Goal: Navigation & Orientation: Understand site structure

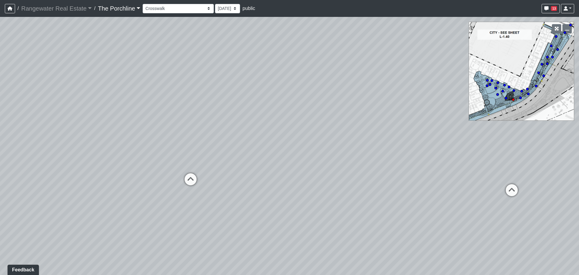
drag, startPoint x: 337, startPoint y: 136, endPoint x: 183, endPoint y: 142, distance: 154.6
click at [183, 142] on div "Loading... Seating Loading... Mailroom Entry Loading... Lounge Entry Loading...…" at bounding box center [289, 146] width 579 height 258
drag, startPoint x: 366, startPoint y: 151, endPoint x: 231, endPoint y: 154, distance: 135.5
click at [233, 154] on div "Loading... Seating Loading... Mailroom Entry Loading... Lounge Entry Loading...…" at bounding box center [289, 146] width 579 height 258
drag, startPoint x: 365, startPoint y: 154, endPoint x: 230, endPoint y: 135, distance: 136.6
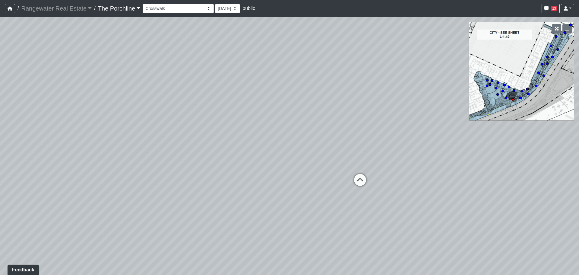
click at [233, 135] on div "Loading... Seating Loading... Mailroom Entry Loading... Lounge Entry Loading...…" at bounding box center [289, 146] width 579 height 258
click at [179, 9] on select "Entry [GEOGRAPHIC_DATA] Kitchen Lounge Lounge Entry Mailroom Entry Seating Cowo…" at bounding box center [178, 8] width 71 height 9
click at [143, 4] on select "Entry [GEOGRAPHIC_DATA] Kitchen Lounge Lounge Entry Mailroom Entry Seating Cowo…" at bounding box center [178, 8] width 71 height 9
drag, startPoint x: 213, startPoint y: 139, endPoint x: 142, endPoint y: 157, distance: 73.4
click at [121, 160] on div "Loading... Seating Loading... Mailroom Entry Loading... Lounge Entry Loading...…" at bounding box center [289, 146] width 579 height 258
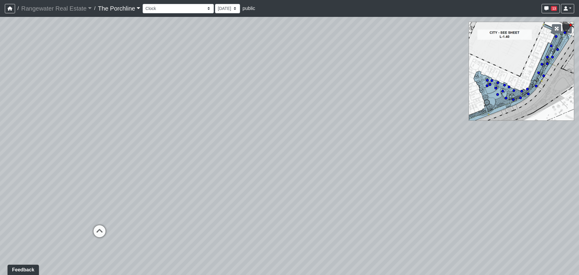
drag, startPoint x: 228, startPoint y: 150, endPoint x: 290, endPoint y: 187, distance: 72.4
click at [290, 187] on div "Loading... Seating Loading... Mailroom Entry Loading... Lounge Entry Loading...…" at bounding box center [289, 146] width 579 height 258
drag, startPoint x: 263, startPoint y: 200, endPoint x: 250, endPoint y: 190, distance: 16.8
click at [250, 190] on div "Loading... Seating Loading... Mailroom Entry Loading... Lounge Entry Loading...…" at bounding box center [289, 146] width 579 height 258
drag, startPoint x: 188, startPoint y: 183, endPoint x: 231, endPoint y: 187, distance: 43.0
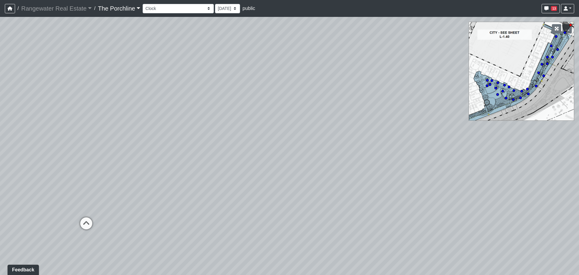
click at [231, 187] on div "Loading... Seating Loading... Mailroom Entry Loading... Lounge Entry Loading...…" at bounding box center [289, 146] width 579 height 258
click at [137, 223] on icon at bounding box center [139, 224] width 18 height 18
click at [327, 215] on icon at bounding box center [325, 221] width 18 height 18
drag, startPoint x: 352, startPoint y: 195, endPoint x: 211, endPoint y: 155, distance: 146.7
click at [211, 155] on div "Loading... Seating Loading... Mailroom Entry Loading... Lounge Entry Loading...…" at bounding box center [289, 146] width 579 height 258
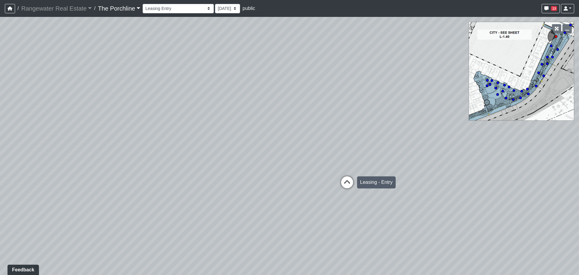
click at [343, 181] on icon at bounding box center [347, 185] width 18 height 18
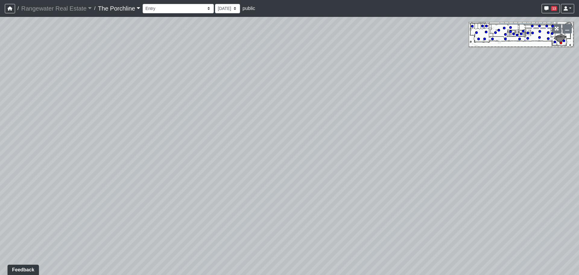
drag, startPoint x: 334, startPoint y: 185, endPoint x: 205, endPoint y: 162, distance: 131.5
click at [206, 162] on div "Loading... Seating Loading... Mailroom Entry Loading... Lounge Entry Loading...…" at bounding box center [289, 146] width 579 height 258
drag, startPoint x: 291, startPoint y: 161, endPoint x: 332, endPoint y: 164, distance: 40.5
click at [331, 162] on div "Loading... Seating Loading... Mailroom Entry Loading... Lounge Entry Loading...…" at bounding box center [289, 146] width 579 height 258
drag, startPoint x: 198, startPoint y: 162, endPoint x: 275, endPoint y: 172, distance: 77.6
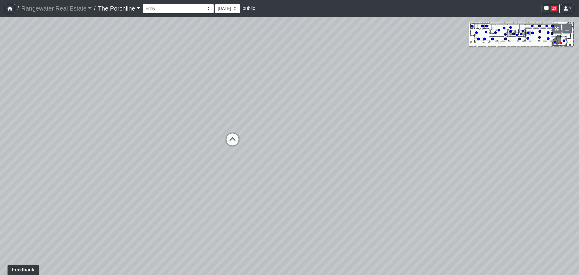
click at [275, 172] on div "Loading... Seating Loading... Mailroom Entry Loading... Lounge Entry Loading...…" at bounding box center [289, 146] width 579 height 258
click at [266, 145] on icon at bounding box center [264, 147] width 18 height 18
drag, startPoint x: 309, startPoint y: 173, endPoint x: 263, endPoint y: 166, distance: 46.4
click at [263, 166] on div "Loading... Seating Loading... Mailroom Entry Loading... Lounge Entry Loading...…" at bounding box center [289, 146] width 579 height 258
click at [300, 217] on icon at bounding box center [296, 218] width 18 height 18
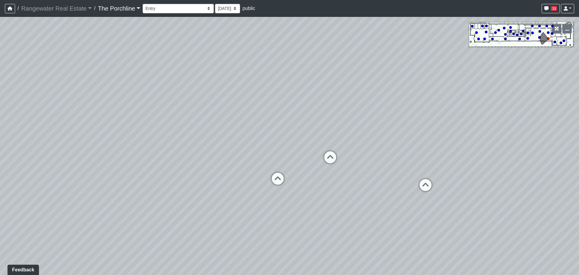
drag, startPoint x: 157, startPoint y: 123, endPoint x: 317, endPoint y: 120, distance: 160.8
click at [317, 120] on div "Loading... Seating Loading... Mailroom Entry Loading... Lounge Entry Loading...…" at bounding box center [289, 146] width 579 height 258
drag, startPoint x: 353, startPoint y: 137, endPoint x: 270, endPoint y: 107, distance: 88.5
click at [270, 107] on div "Loading... Seating Loading... Mailroom Entry Loading... Lounge Entry Loading...…" at bounding box center [289, 146] width 579 height 258
drag, startPoint x: 385, startPoint y: 121, endPoint x: 212, endPoint y: 116, distance: 172.4
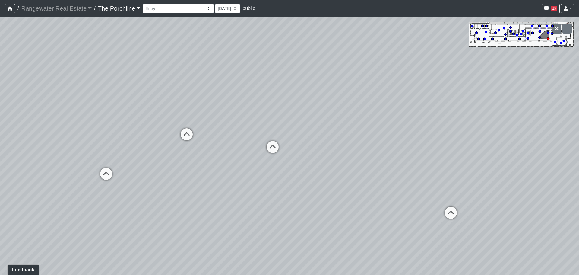
click at [213, 116] on div "Loading... Seating Loading... Mailroom Entry Loading... Lounge Entry Loading...…" at bounding box center [289, 146] width 579 height 258
drag, startPoint x: 352, startPoint y: 132, endPoint x: 242, endPoint y: 126, distance: 109.7
click at [242, 126] on div "Loading... Seating Loading... Mailroom Entry Loading... Lounge Entry Loading...…" at bounding box center [289, 146] width 579 height 258
drag, startPoint x: 251, startPoint y: 126, endPoint x: 407, endPoint y: 132, distance: 156.4
click at [407, 132] on div "Loading... Seating Loading... Mailroom Entry Loading... Lounge Entry Loading...…" at bounding box center [289, 146] width 579 height 258
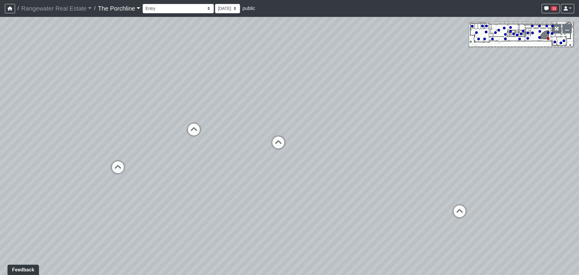
drag, startPoint x: 193, startPoint y: 133, endPoint x: 343, endPoint y: 130, distance: 150.0
click at [342, 130] on div "Loading... Seating Loading... Mailroom Entry Loading... Lounge Entry Loading...…" at bounding box center [289, 146] width 579 height 258
drag, startPoint x: 334, startPoint y: 118, endPoint x: 436, endPoint y: 133, distance: 103.4
click at [436, 133] on div "Loading... Seating Loading... Mailroom Entry Loading... Lounge Entry Loading...…" at bounding box center [289, 146] width 579 height 258
drag, startPoint x: 243, startPoint y: 199, endPoint x: 348, endPoint y: 211, distance: 105.1
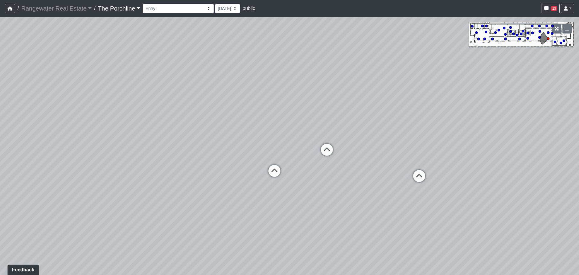
click at [348, 211] on div "Loading... Seating Loading... Mailroom Entry Loading... Lounge Entry Loading...…" at bounding box center [289, 146] width 579 height 258
click at [326, 150] on icon at bounding box center [328, 153] width 18 height 18
drag, startPoint x: 256, startPoint y: 157, endPoint x: 355, endPoint y: 167, distance: 99.4
click at [365, 169] on div "Loading... Seating Loading... Mailroom Entry Loading... Lounge Entry Loading...…" at bounding box center [289, 146] width 579 height 258
drag, startPoint x: 311, startPoint y: 154, endPoint x: 355, endPoint y: 156, distance: 44.4
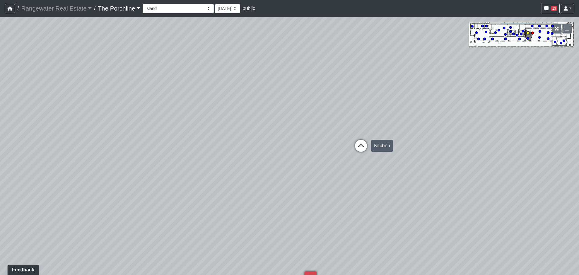
click at [355, 156] on div "Loading... Seating Loading... Mailroom Entry Loading... Lounge Entry Loading...…" at bounding box center [289, 146] width 579 height 258
click at [358, 147] on icon at bounding box center [361, 149] width 18 height 18
drag, startPoint x: 284, startPoint y: 170, endPoint x: 396, endPoint y: 171, distance: 111.9
click at [396, 171] on div "Loading... Seating Loading... Mailroom Entry Loading... Lounge Entry Loading...…" at bounding box center [289, 146] width 579 height 258
click at [191, 215] on icon at bounding box center [191, 220] width 18 height 18
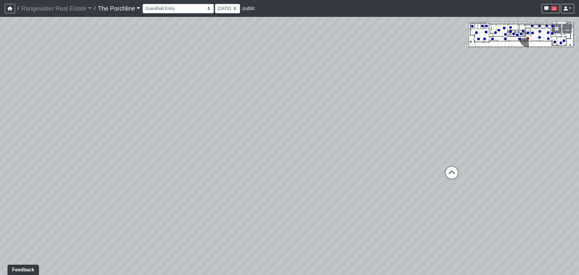
drag, startPoint x: 347, startPoint y: 171, endPoint x: 217, endPoint y: 171, distance: 129.4
click at [217, 171] on div "Loading... Seating Loading... Mailroom Entry Loading... Lounge Entry Loading...…" at bounding box center [289, 146] width 579 height 258
click at [345, 167] on icon at bounding box center [344, 168] width 18 height 18
drag, startPoint x: 349, startPoint y: 185, endPoint x: 198, endPoint y: 165, distance: 152.7
click at [198, 165] on div "Loading... Seating Loading... Mailroom Entry Loading... Lounge Entry Loading...…" at bounding box center [289, 146] width 579 height 258
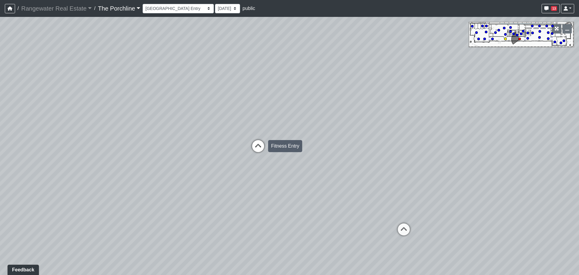
click at [255, 144] on icon at bounding box center [258, 149] width 18 height 18
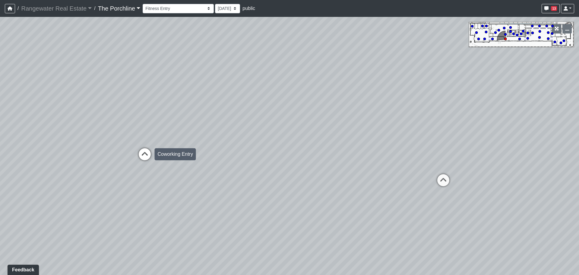
drag, startPoint x: 269, startPoint y: 151, endPoint x: 135, endPoint y: 145, distance: 133.8
click at [118, 147] on div "Loading... Seating Loading... Mailroom Entry Loading... Lounge Entry Loading...…" at bounding box center [289, 146] width 579 height 258
click at [445, 179] on icon at bounding box center [442, 183] width 18 height 18
drag, startPoint x: 312, startPoint y: 173, endPoint x: 433, endPoint y: 165, distance: 120.6
click at [433, 165] on div "Loading... Seating Loading... Mailroom Entry Loading... Lounge Entry Loading...…" at bounding box center [289, 146] width 579 height 258
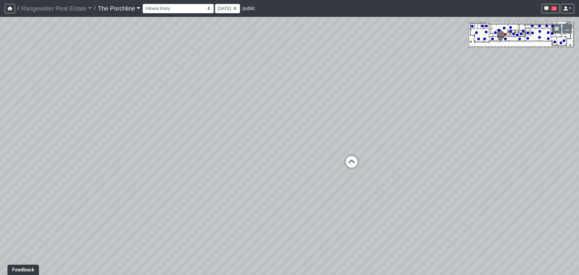
drag, startPoint x: 383, startPoint y: 174, endPoint x: 485, endPoint y: 174, distance: 101.7
click at [485, 174] on div "Loading... Seating Loading... Mailroom Entry Loading... Lounge Entry Loading...…" at bounding box center [289, 146] width 579 height 258
drag, startPoint x: 243, startPoint y: 183, endPoint x: 456, endPoint y: 178, distance: 213.1
click at [458, 178] on div "Loading... Seating Loading... Mailroom Entry Loading... Lounge Entry Loading...…" at bounding box center [289, 146] width 579 height 258
drag, startPoint x: 368, startPoint y: 188, endPoint x: 388, endPoint y: 190, distance: 21.0
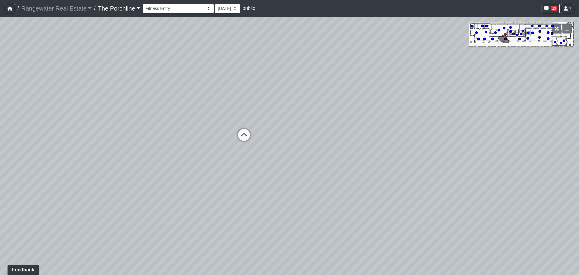
click at [389, 190] on div "Loading... Seating Loading... Mailroom Entry Loading... Lounge Entry Loading...…" at bounding box center [289, 146] width 579 height 258
click at [263, 134] on icon at bounding box center [258, 140] width 18 height 18
drag, startPoint x: 213, startPoint y: 150, endPoint x: 175, endPoint y: 148, distance: 38.1
click at [175, 148] on div "Loading... Seating Loading... Mailroom Entry Loading... Lounge Entry Loading...…" at bounding box center [289, 146] width 579 height 258
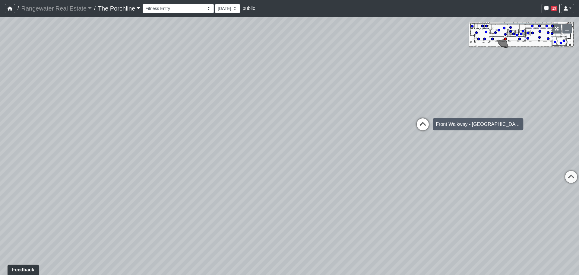
drag, startPoint x: 410, startPoint y: 124, endPoint x: 415, endPoint y: 124, distance: 4.8
click at [410, 124] on div "Loading... Seating Loading... Mailroom Entry Loading... Lounge Entry Loading...…" at bounding box center [289, 146] width 579 height 258
click at [418, 124] on icon at bounding box center [423, 127] width 18 height 18
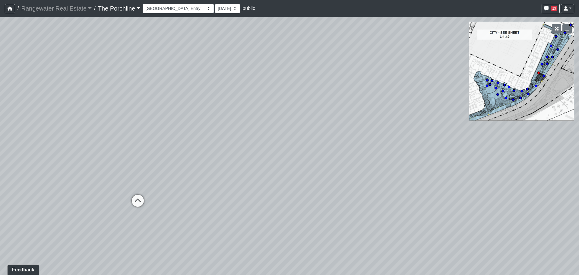
drag, startPoint x: 478, startPoint y: 150, endPoint x: 378, endPoint y: 152, distance: 99.6
click at [378, 152] on div "Loading... Seating Loading... Mailroom Entry Loading... Lounge Entry Loading...…" at bounding box center [289, 146] width 579 height 258
drag
click at [160, 159] on div "Loading... Seating Loading... Mailroom Entry Loading... Lounge Entry Loading...…" at bounding box center [289, 146] width 579 height 258
click at [87, 164] on div "Loading... Seating Loading... Mailroom Entry Loading... Lounge Entry Loading...…" at bounding box center [289, 146] width 579 height 258
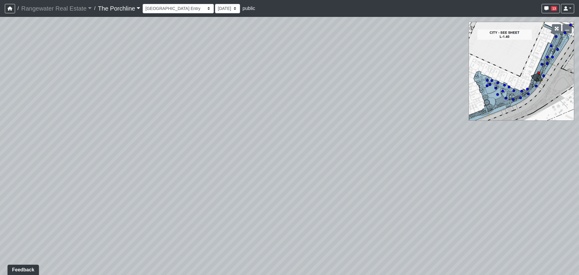
click at [261, 161] on div "Loading... Seating Loading... Mailroom Entry Loading... Lounge Entry Loading...…" at bounding box center [289, 146] width 579 height 258
click at [214, 168] on div "Loading... Seating Loading... Mailroom Entry Loading... Lounge Entry Loading...…" at bounding box center [289, 146] width 579 height 258
click at [401, 137] on div "Loading... Seating Loading... Mailroom Entry Loading... Lounge Entry Loading...…" at bounding box center [289, 146] width 579 height 258
drag, startPoint x: 332, startPoint y: 131, endPoint x: 252, endPoint y: 145, distance: 81.6
click at [252, 145] on div "Loading... Seating Loading... Mailroom Entry Loading... Lounge Entry Loading...…" at bounding box center [289, 146] width 579 height 258
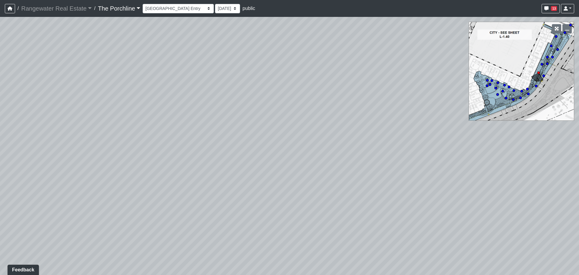
drag, startPoint x: 322, startPoint y: 140, endPoint x: 145, endPoint y: 140, distance: 176.8
click at [145, 140] on div "Loading... Seating Loading... Mailroom Entry Loading... Lounge Entry Loading...…" at bounding box center [289, 146] width 579 height 258
drag, startPoint x: 241, startPoint y: 149, endPoint x: 95, endPoint y: 138, distance: 146.8
click at [98, 138] on div "Loading... Seating Loading... Mailroom Entry Loading... Lounge Entry Loading...…" at bounding box center [289, 146] width 579 height 258
drag, startPoint x: 288, startPoint y: 148, endPoint x: 136, endPoint y: 148, distance: 151.5
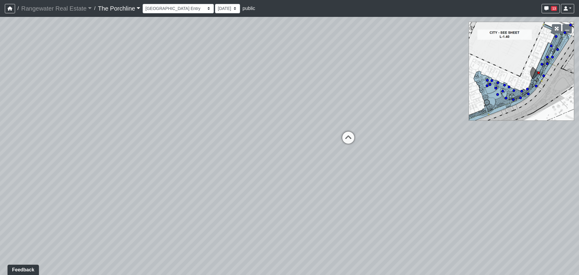
click at [138, 148] on div "Loading... Seating Loading... Mailroom Entry Loading... Lounge Entry Loading...…" at bounding box center [289, 146] width 579 height 258
drag, startPoint x: 381, startPoint y: 146, endPoint x: 163, endPoint y: 173, distance: 219.5
click at [163, 173] on div "Loading... Seating Loading... Mailroom Entry Loading... Lounge Entry Loading...…" at bounding box center [289, 146] width 579 height 258
click at [425, 150] on div "Loading... Seating Loading... Mailroom Entry Loading... Lounge Entry Loading...…" at bounding box center [289, 146] width 579 height 258
click at [384, 156] on div "Loading... Seating Loading... Mailroom Entry Loading... Lounge Entry Loading...…" at bounding box center [289, 146] width 579 height 258
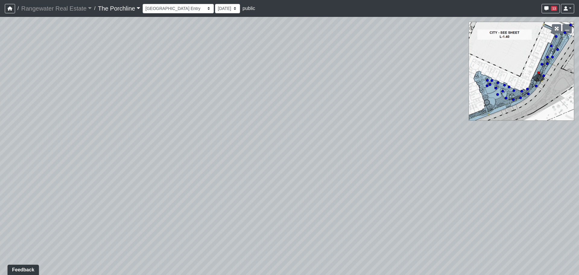
click at [341, 153] on div "Loading... Seating Loading... Mailroom Entry Loading... Lounge Entry Loading...…" at bounding box center [289, 146] width 579 height 258
click at [303, 145] on div "Loading... Seating Loading... Mailroom Entry Loading... Lounge Entry Loading...…" at bounding box center [289, 146] width 579 height 258
click at [446, 150] on div "Loading... Seating Loading... Mailroom Entry Loading... Lounge Entry Loading...…" at bounding box center [289, 146] width 579 height 258
click at [199, 197] on icon at bounding box center [200, 202] width 18 height 18
click at [242, 148] on div "Loading... Seating Loading... Mailroom Entry Loading... Lounge Entry Loading...…" at bounding box center [289, 146] width 579 height 258
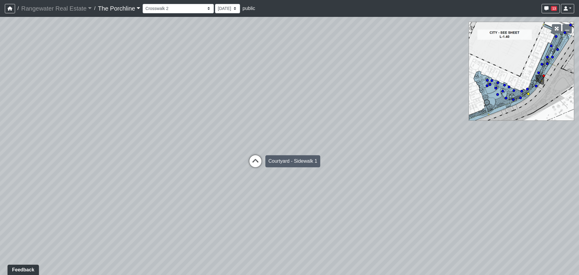
click at [256, 158] on icon at bounding box center [256, 164] width 18 height 18
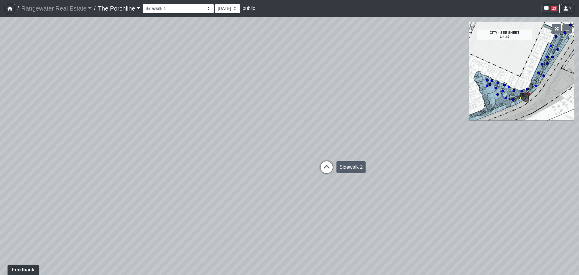
click at [326, 164] on icon at bounding box center [327, 170] width 18 height 18
drag, startPoint x: 330, startPoint y: 145, endPoint x: 210, endPoint y: 147, distance: 120.4
click at [208, 146] on div "Loading... Seating Loading... Mailroom Entry Loading... Lounge Entry Loading...…" at bounding box center [289, 146] width 579 height 258
click at [54, 128] on div "Loading... Seating Loading... Mailroom Entry Loading... Lounge Entry Loading...…" at bounding box center [289, 146] width 579 height 258
click at [30, 168] on div "Loading... Seating Loading... Mailroom Entry Loading... Lounge Entry Loading...…" at bounding box center [289, 146] width 579 height 258
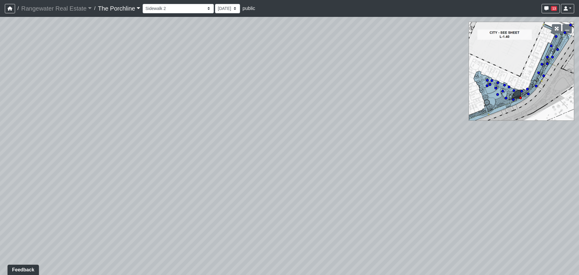
click at [258, 148] on div "Loading... Seating Loading... Mailroom Entry Loading... Lounge Entry Loading...…" at bounding box center [289, 146] width 579 height 258
click at [164, 10] on select "Entry [GEOGRAPHIC_DATA] Kitchen Lounge Lounge Entry Mailroom Entry Seating Cowo…" at bounding box center [178, 8] width 71 height 9
click at [143, 4] on select "Entry [GEOGRAPHIC_DATA] Kitchen Lounge Lounge Entry Mailroom Entry Seating Cowo…" at bounding box center [178, 8] width 71 height 9
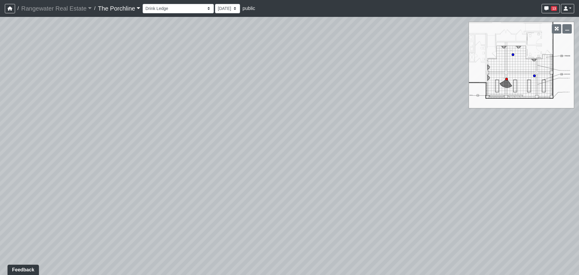
drag, startPoint x: 316, startPoint y: 186, endPoint x: 140, endPoint y: 165, distance: 176.9
click at [140, 165] on div "Loading... Seating Loading... Mailroom Entry Loading... Lounge Entry Loading...…" at bounding box center [289, 146] width 579 height 258
drag, startPoint x: 189, startPoint y: 135, endPoint x: 145, endPoint y: 132, distance: 44.7
click at [145, 132] on div "Loading... Seating Loading... Mailroom Entry Loading... Lounge Entry Loading...…" at bounding box center [289, 146] width 579 height 258
drag, startPoint x: 178, startPoint y: 135, endPoint x: 337, endPoint y: 147, distance: 160.1
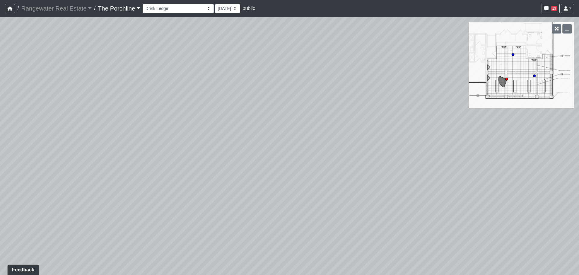
click at [328, 146] on div "Loading... Seating Loading... Mailroom Entry Loading... Lounge Entry Loading...…" at bounding box center [289, 146] width 579 height 258
drag, startPoint x: 234, startPoint y: 138, endPoint x: 348, endPoint y: 151, distance: 115.4
click at [348, 151] on div "Loading... Seating Loading... Mailroom Entry Loading... Lounge Entry Loading...…" at bounding box center [289, 146] width 579 height 258
click at [245, 184] on icon at bounding box center [246, 189] width 18 height 18
drag, startPoint x: 267, startPoint y: 177, endPoint x: 177, endPoint y: 173, distance: 90.6
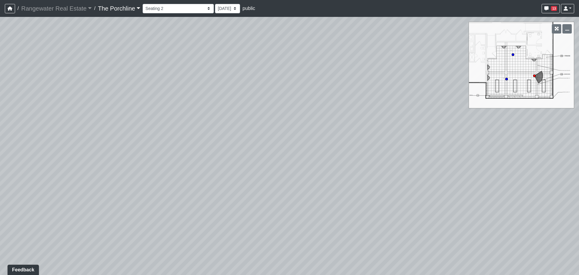
click at [182, 173] on div "Loading... Seating Loading... Mailroom Entry Loading... Lounge Entry Loading...…" at bounding box center [289, 146] width 579 height 258
drag, startPoint x: 266, startPoint y: 168, endPoint x: 205, endPoint y: 168, distance: 60.0
click at [209, 168] on div "Loading... Seating Loading... Mailroom Entry Loading... Lounge Entry Loading...…" at bounding box center [289, 146] width 579 height 258
drag, startPoint x: 114, startPoint y: 157, endPoint x: 282, endPoint y: 154, distance: 167.5
click at [282, 154] on div "Loading... Seating Loading... Mailroom Entry Loading... Lounge Entry Loading...…" at bounding box center [289, 146] width 579 height 258
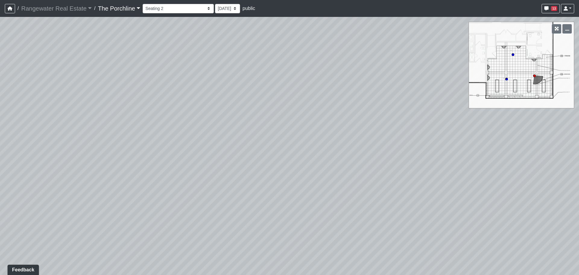
drag, startPoint x: 287, startPoint y: 127, endPoint x: 255, endPoint y: 130, distance: 32.1
click at [255, 130] on div "Loading... Seating Loading... Mailroom Entry Loading... Lounge Entry Loading...…" at bounding box center [289, 146] width 579 height 258
drag, startPoint x: 206, startPoint y: 160, endPoint x: 216, endPoint y: 136, distance: 25.7
click at [207, 126] on div "Loading... Seating Loading... Mailroom Entry Loading... Lounge Entry Loading...…" at bounding box center [289, 146] width 579 height 258
drag, startPoint x: 339, startPoint y: 177, endPoint x: 268, endPoint y: 170, distance: 70.6
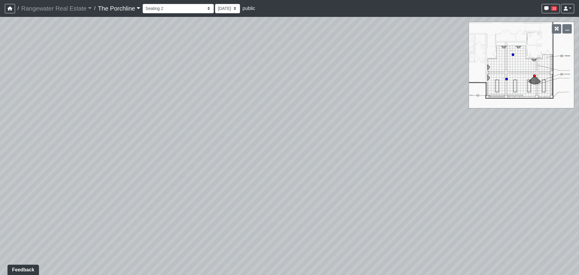
click at [268, 170] on div "Loading... Seating Loading... Mailroom Entry Loading... Lounge Entry Loading...…" at bounding box center [289, 146] width 579 height 258
drag, startPoint x: 355, startPoint y: 171, endPoint x: 211, endPoint y: 170, distance: 143.9
click at [211, 170] on div "Loading... Seating Loading... Mailroom Entry Loading... Lounge Entry Loading...…" at bounding box center [289, 146] width 579 height 258
drag, startPoint x: 401, startPoint y: 146, endPoint x: 423, endPoint y: 144, distance: 21.9
click at [376, 144] on div "Loading... Seating Loading... Mailroom Entry Loading... Lounge Entry Loading...…" at bounding box center [289, 146] width 579 height 258
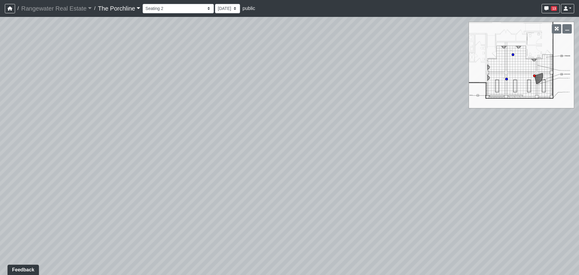
drag, startPoint x: 280, startPoint y: 146, endPoint x: 431, endPoint y: 149, distance: 150.3
click at [496, 154] on div "Loading... Seating Loading... Mailroom Entry Loading... Lounge Entry Loading...…" at bounding box center [289, 146] width 579 height 258
drag, startPoint x: 244, startPoint y: 146, endPoint x: 423, endPoint y: 158, distance: 179.0
click at [423, 158] on div "Loading... Seating Loading... Mailroom Entry Loading... Lounge Entry Loading...…" at bounding box center [289, 146] width 579 height 258
click at [163, 9] on select "Entry [GEOGRAPHIC_DATA] Kitchen Lounge Lounge Entry Mailroom Entry Seating Cowo…" at bounding box center [178, 8] width 71 height 9
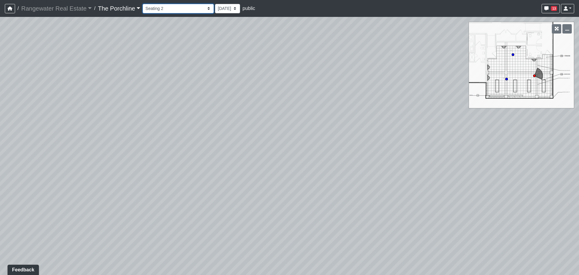
select select "a4weSHcD4zXeBUSAxmZBk8"
click at [143, 4] on select "Entry [GEOGRAPHIC_DATA] Kitchen Lounge Lounge Entry Mailroom Entry Seating Cowo…" at bounding box center [178, 8] width 71 height 9
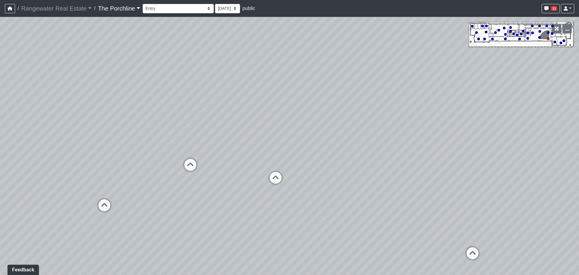
drag, startPoint x: 250, startPoint y: 130, endPoint x: 148, endPoint y: 109, distance: 103.4
click at [150, 110] on div "Loading... Seating Loading... Mailroom Entry Loading... Lounge Entry Loading...…" at bounding box center [289, 146] width 579 height 258
drag, startPoint x: 294, startPoint y: 121, endPoint x: 207, endPoint y: 119, distance: 86.9
click at [214, 119] on div "Loading... Seating Loading... Mailroom Entry Loading... Lounge Entry Loading...…" at bounding box center [289, 146] width 579 height 258
drag, startPoint x: 256, startPoint y: 125, endPoint x: 167, endPoint y: 116, distance: 88.5
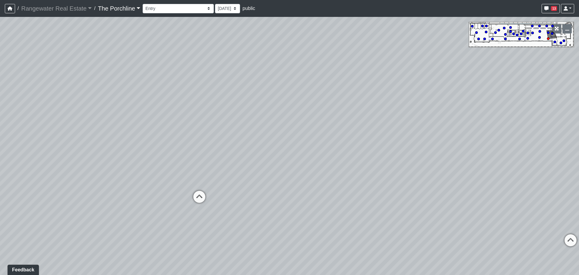
click at [183, 117] on div "Loading... Seating Loading... Mailroom Entry Loading... Lounge Entry Loading...…" at bounding box center [289, 146] width 579 height 258
drag, startPoint x: 273, startPoint y: 131, endPoint x: 173, endPoint y: 121, distance: 101.2
click at [186, 121] on div "Loading... Seating Loading... Mailroom Entry Loading... Lounge Entry Loading...…" at bounding box center [289, 146] width 579 height 258
drag, startPoint x: 299, startPoint y: 139, endPoint x: 201, endPoint y: 137, distance: 98.7
click at [201, 137] on div "Loading... Seating Loading... Mailroom Entry Loading... Lounge Entry Loading...…" at bounding box center [289, 146] width 579 height 258
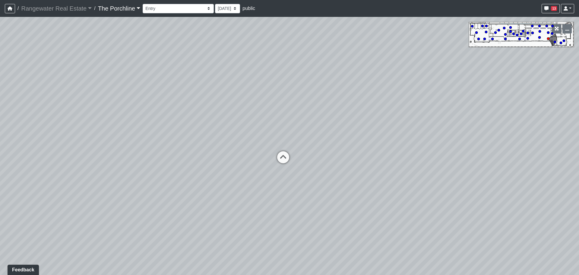
drag, startPoint x: 236, startPoint y: 161, endPoint x: 180, endPoint y: 167, distance: 55.8
click at [190, 166] on div "Loading... Seating Loading... Mailroom Entry Loading... Lounge Entry Loading...…" at bounding box center [289, 146] width 579 height 258
drag, startPoint x: 223, startPoint y: 139, endPoint x: 35, endPoint y: 129, distance: 188.2
click at [64, 129] on div "Loading... Seating Loading... Mailroom Entry Loading... Lounge Entry Loading...…" at bounding box center [289, 146] width 579 height 258
drag, startPoint x: 215, startPoint y: 127, endPoint x: 88, endPoint y: 140, distance: 127.8
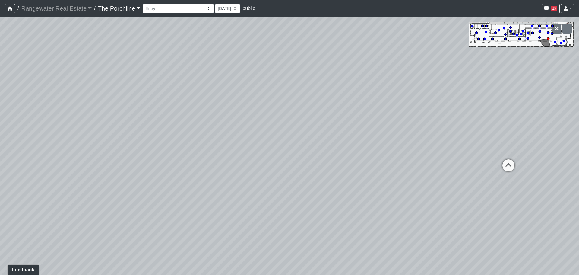
click at [86, 141] on div "Loading... Seating Loading... Mailroom Entry Loading... Lounge Entry Loading...…" at bounding box center [289, 146] width 579 height 258
drag, startPoint x: 361, startPoint y: 137, endPoint x: 192, endPoint y: 134, distance: 168.4
click at [194, 134] on div "Loading... Seating Loading... Mailroom Entry Loading... Lounge Entry Loading...…" at bounding box center [289, 146] width 579 height 258
drag, startPoint x: 249, startPoint y: 135, endPoint x: 180, endPoint y: 141, distance: 69.4
click at [180, 141] on div "Loading... Seating Loading... Mailroom Entry Loading... Lounge Entry Loading...…" at bounding box center [289, 146] width 579 height 258
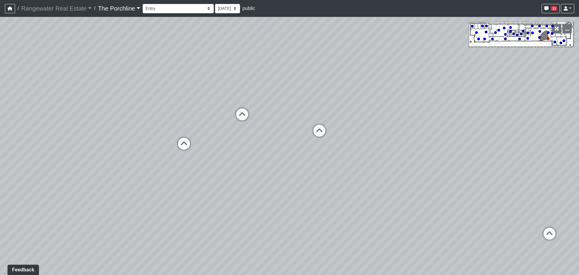
drag, startPoint x: 253, startPoint y: 172, endPoint x: 217, endPoint y: 174, distance: 36.3
click at [219, 174] on div "Loading... Seating Loading... Mailroom Entry Loading... Lounge Entry Loading...…" at bounding box center [289, 146] width 579 height 258
drag, startPoint x: 340, startPoint y: 170, endPoint x: 231, endPoint y: 162, distance: 109.5
click at [234, 162] on div "Loading... Seating Loading... Mailroom Entry Loading... Lounge Entry Loading...…" at bounding box center [289, 146] width 579 height 258
